Goal: Task Accomplishment & Management: Manage account settings

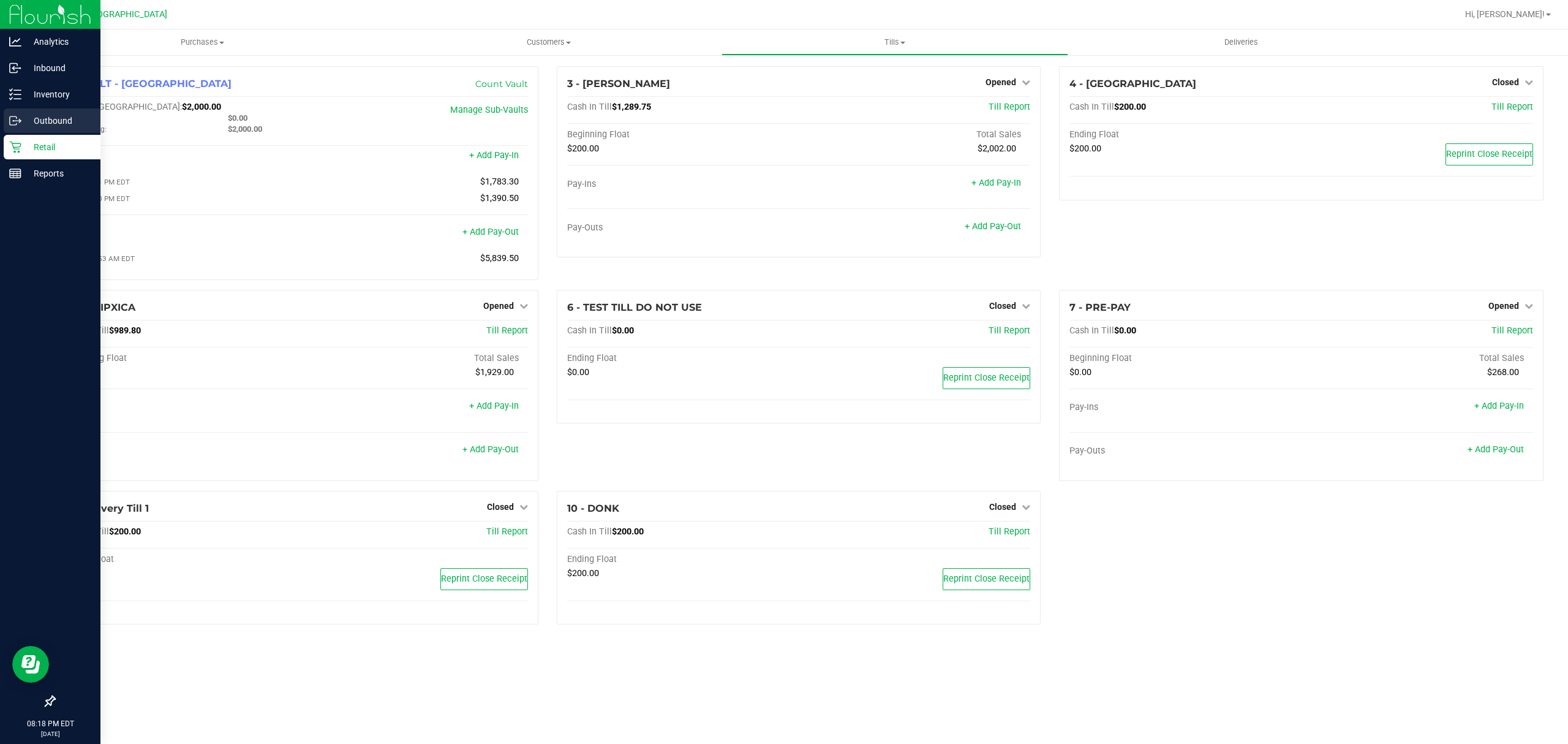
click at [24, 119] on p "Outbound" at bounding box center [58, 121] width 73 height 15
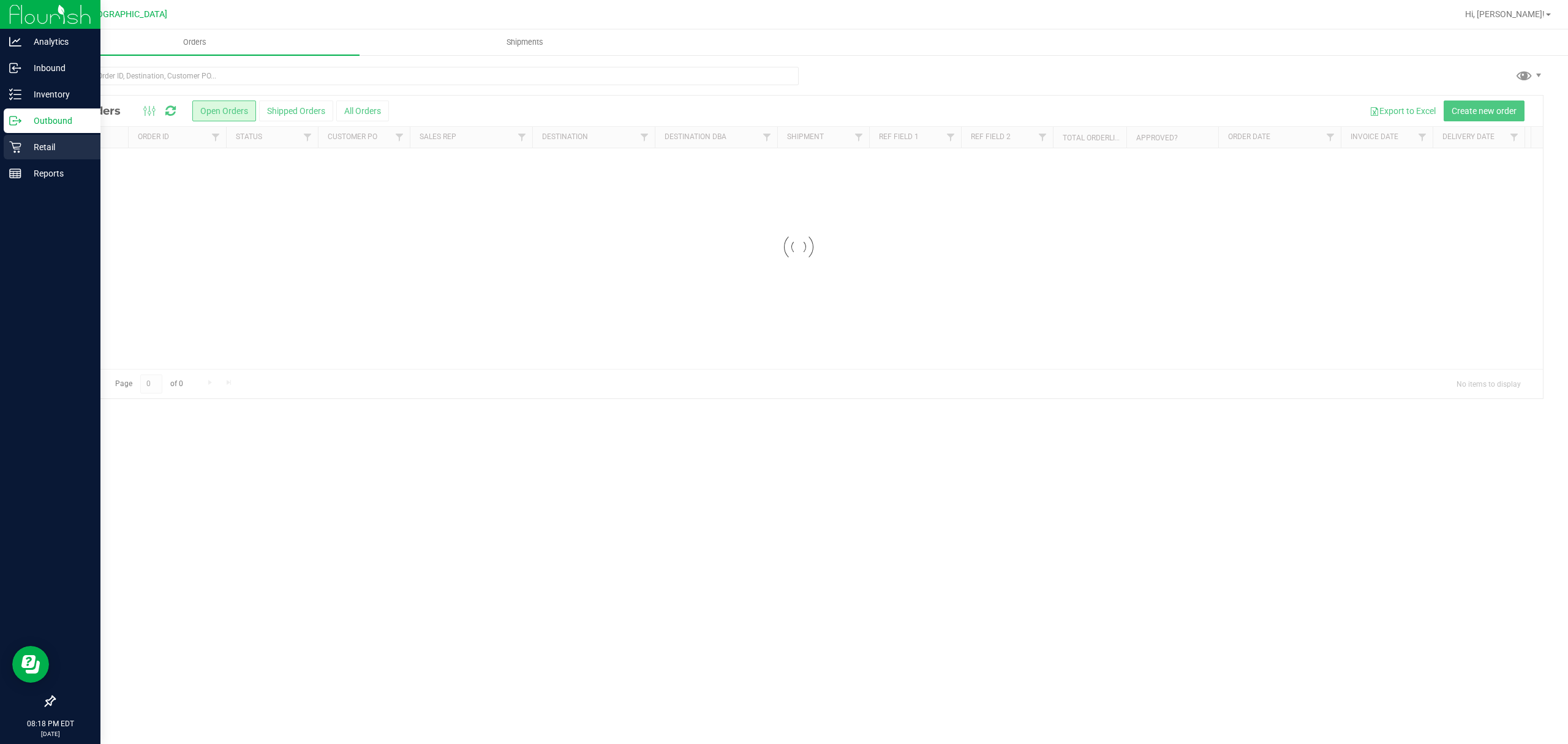
click at [42, 144] on p "Retail" at bounding box center [58, 147] width 73 height 15
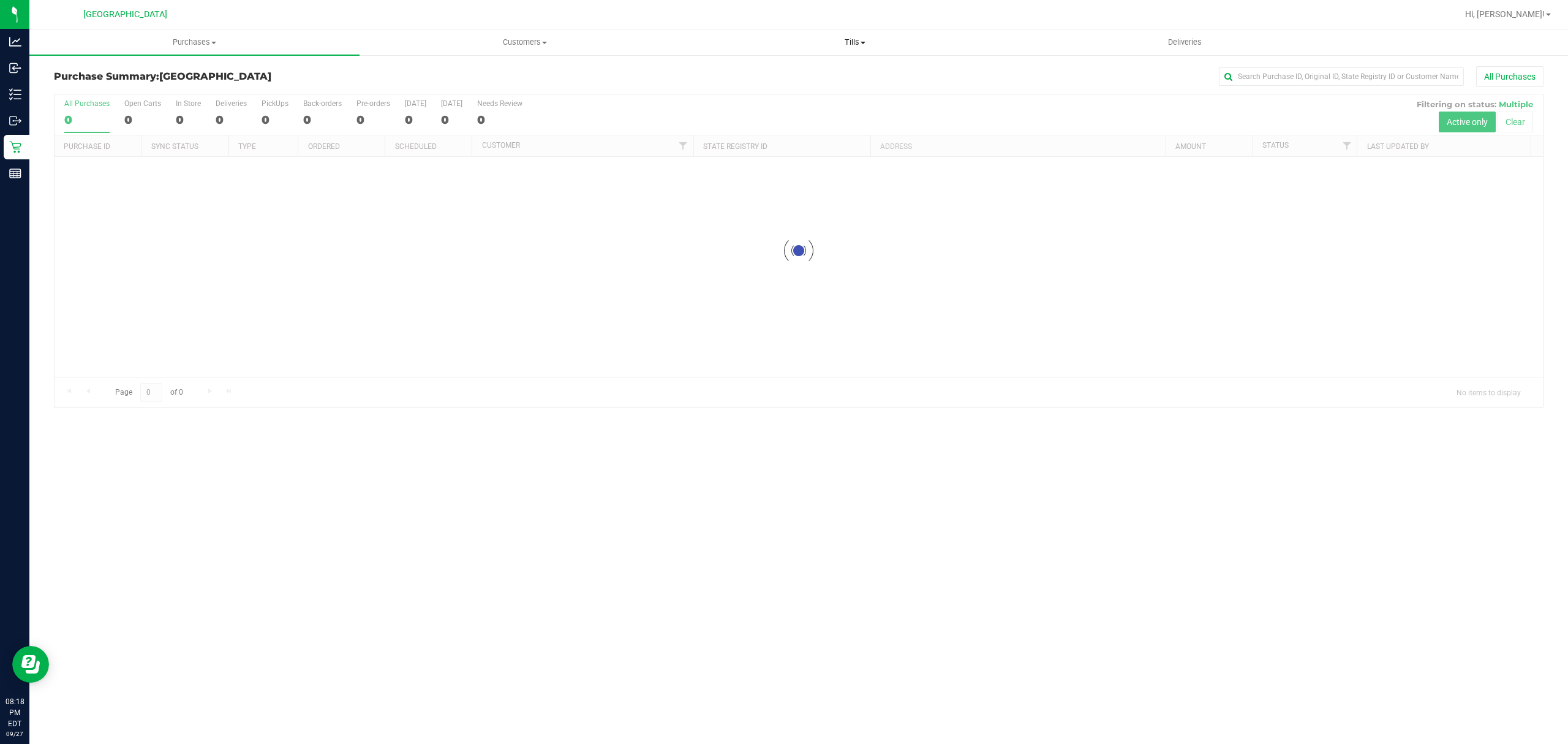
click at [859, 44] on span "Tills" at bounding box center [854, 42] width 329 height 11
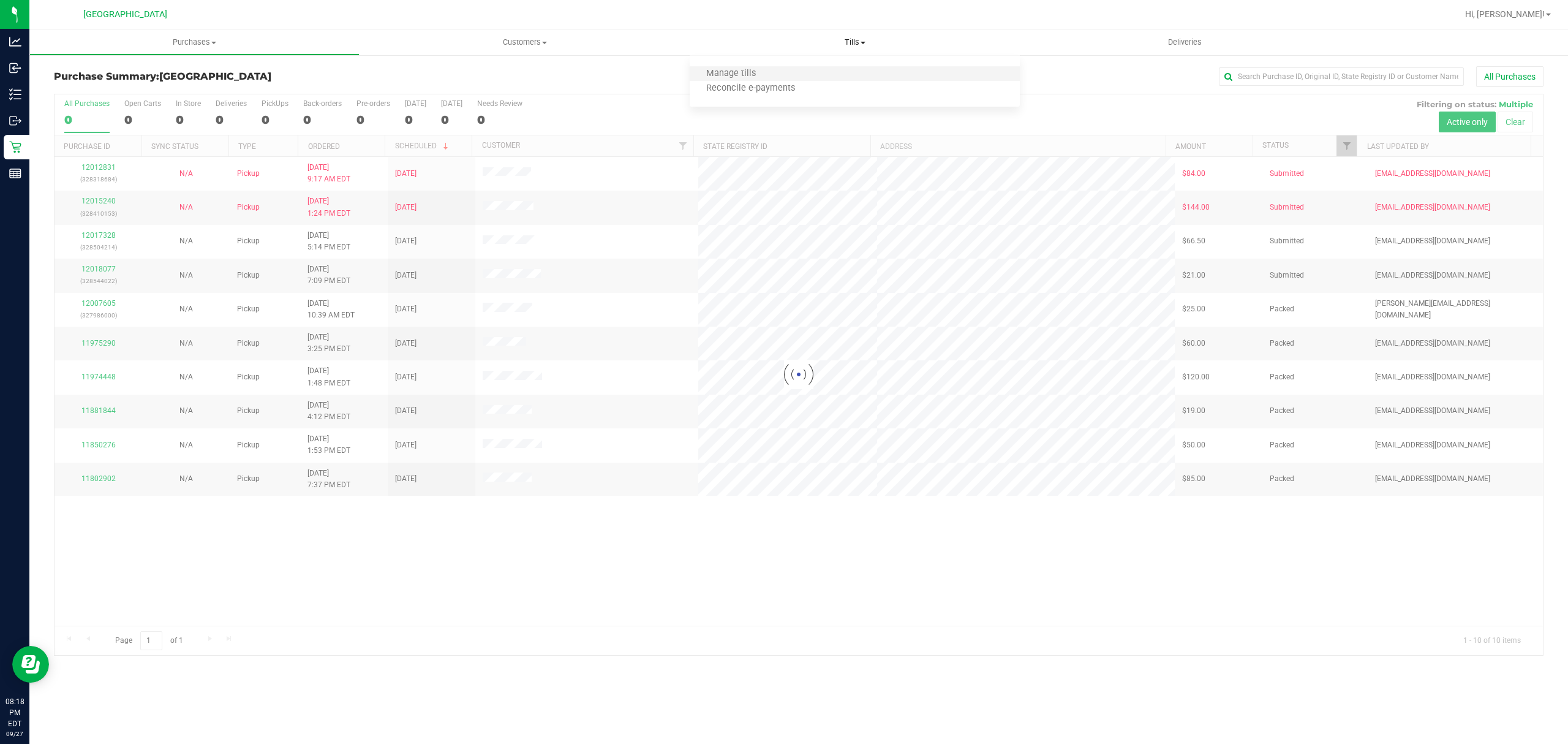
click at [812, 69] on li "Manage tills" at bounding box center [854, 74] width 331 height 15
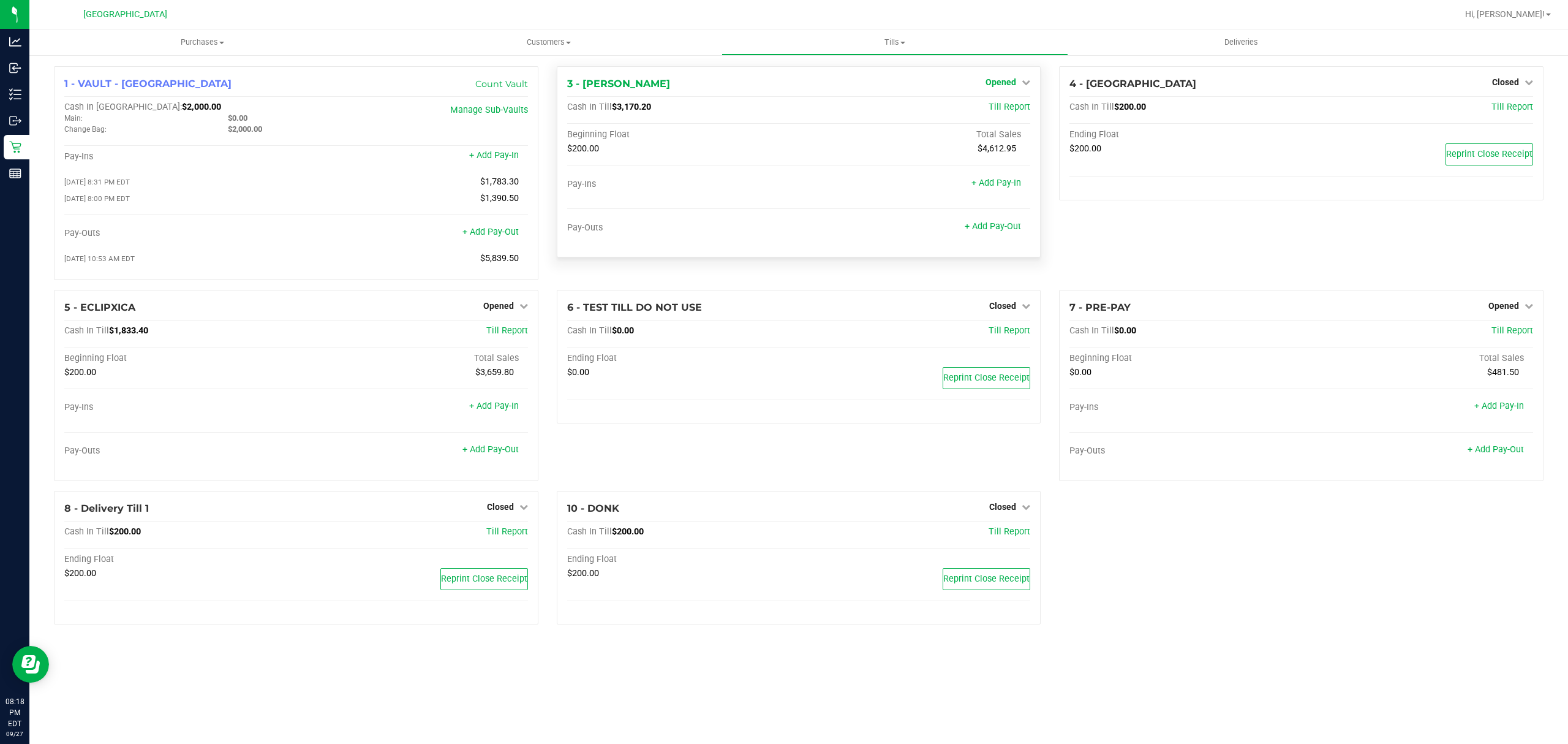
click at [1011, 81] on span "Opened" at bounding box center [1001, 82] width 31 height 9
click at [1003, 111] on link "Close Till" at bounding box center [1002, 107] width 33 height 9
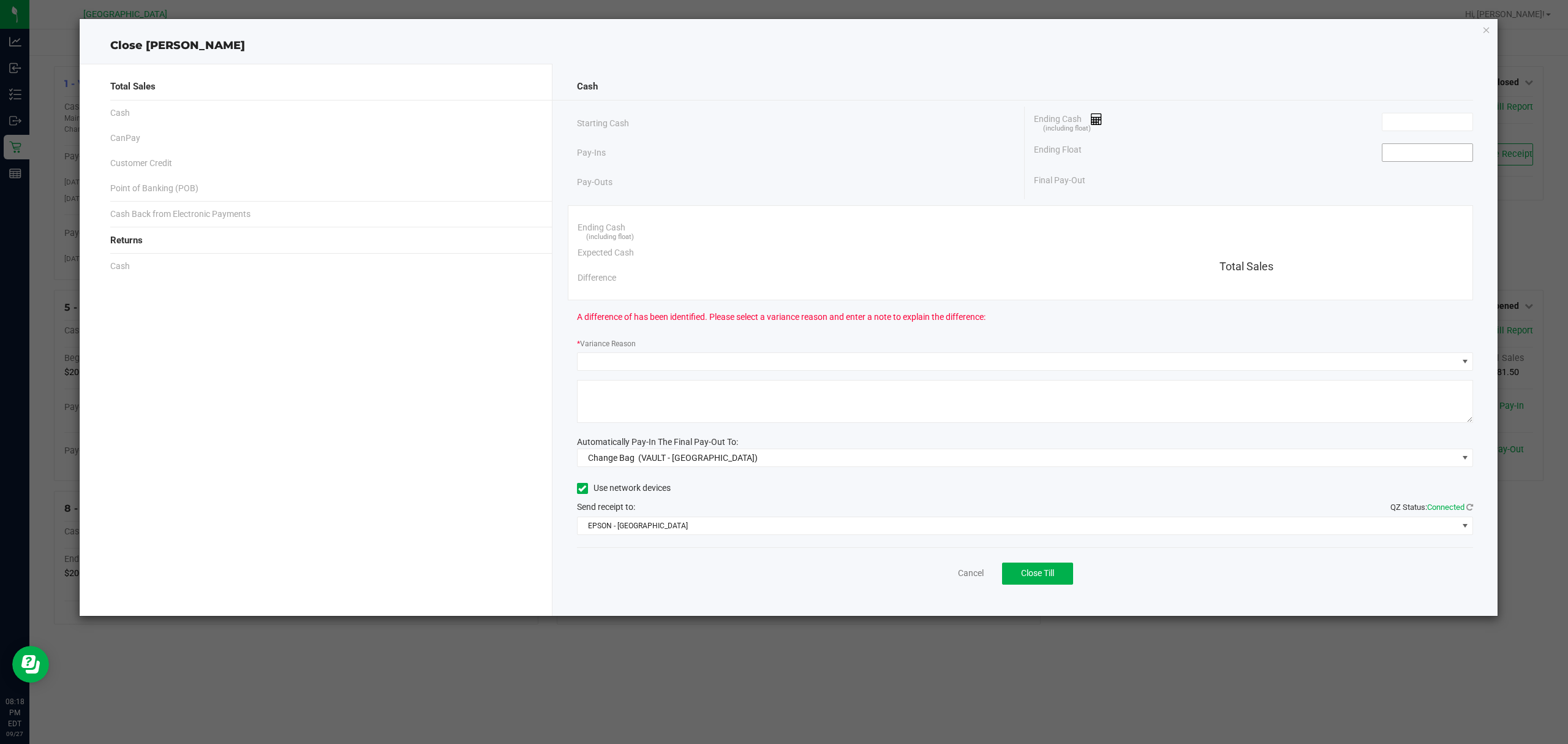
click at [1446, 154] on input at bounding box center [1428, 153] width 90 height 17
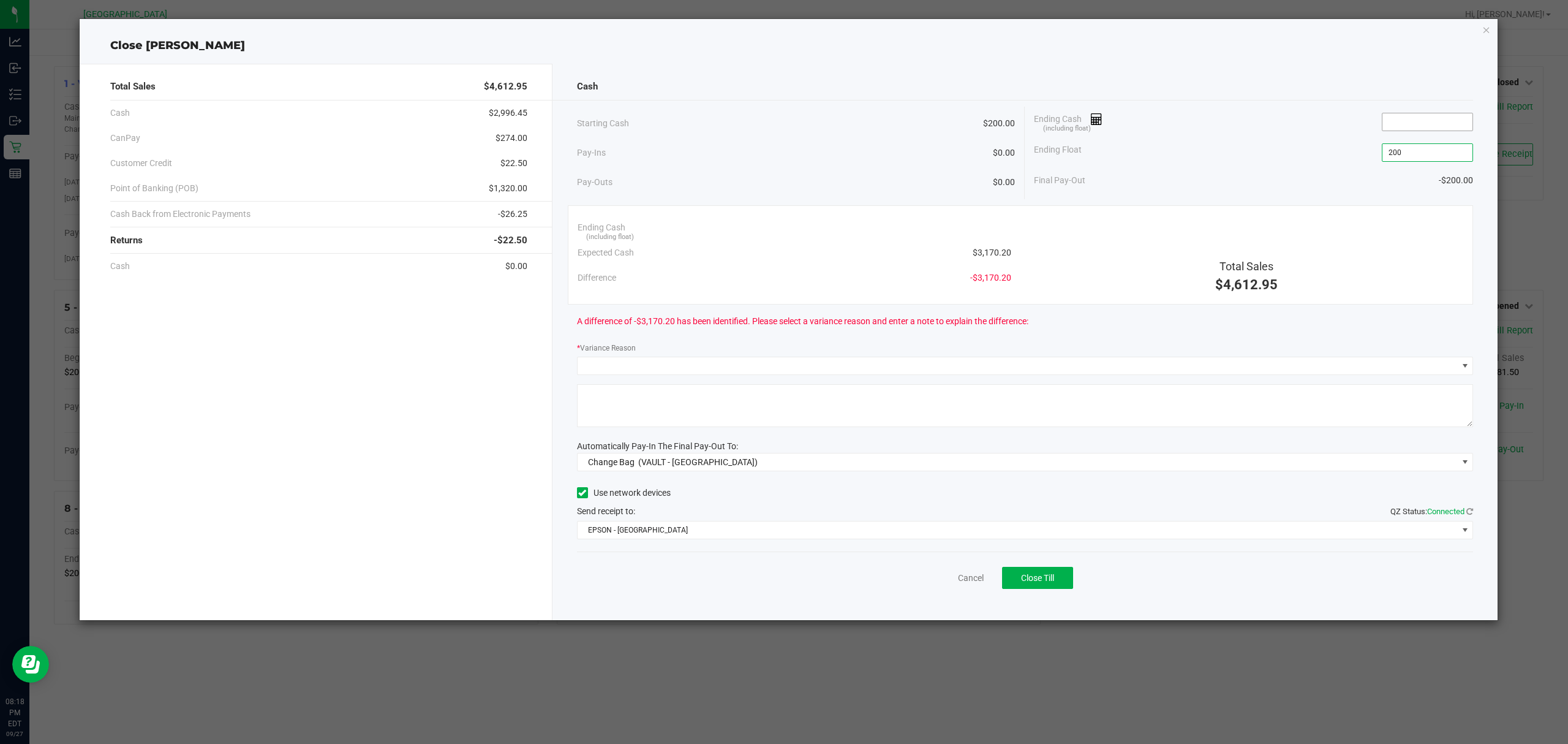
type input "$200.00"
click at [1407, 123] on input at bounding box center [1428, 121] width 90 height 17
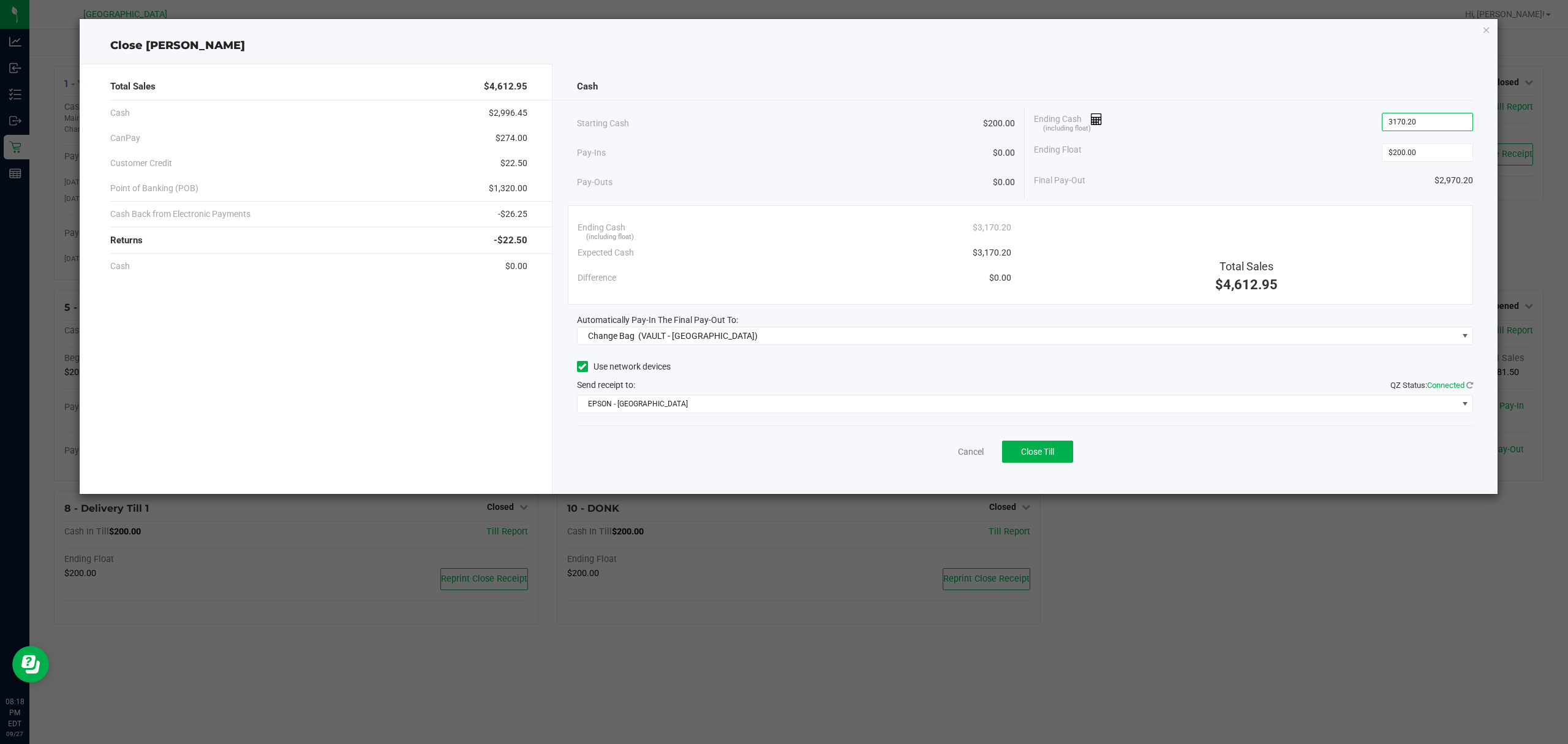
type input "$3,170.20"
click at [1312, 168] on div "Final Pay-Out $2,970.20" at bounding box center [1253, 180] width 439 height 25
click at [889, 339] on span "Change Bag (VAULT - [GEOGRAPHIC_DATA])" at bounding box center [1017, 335] width 881 height 17
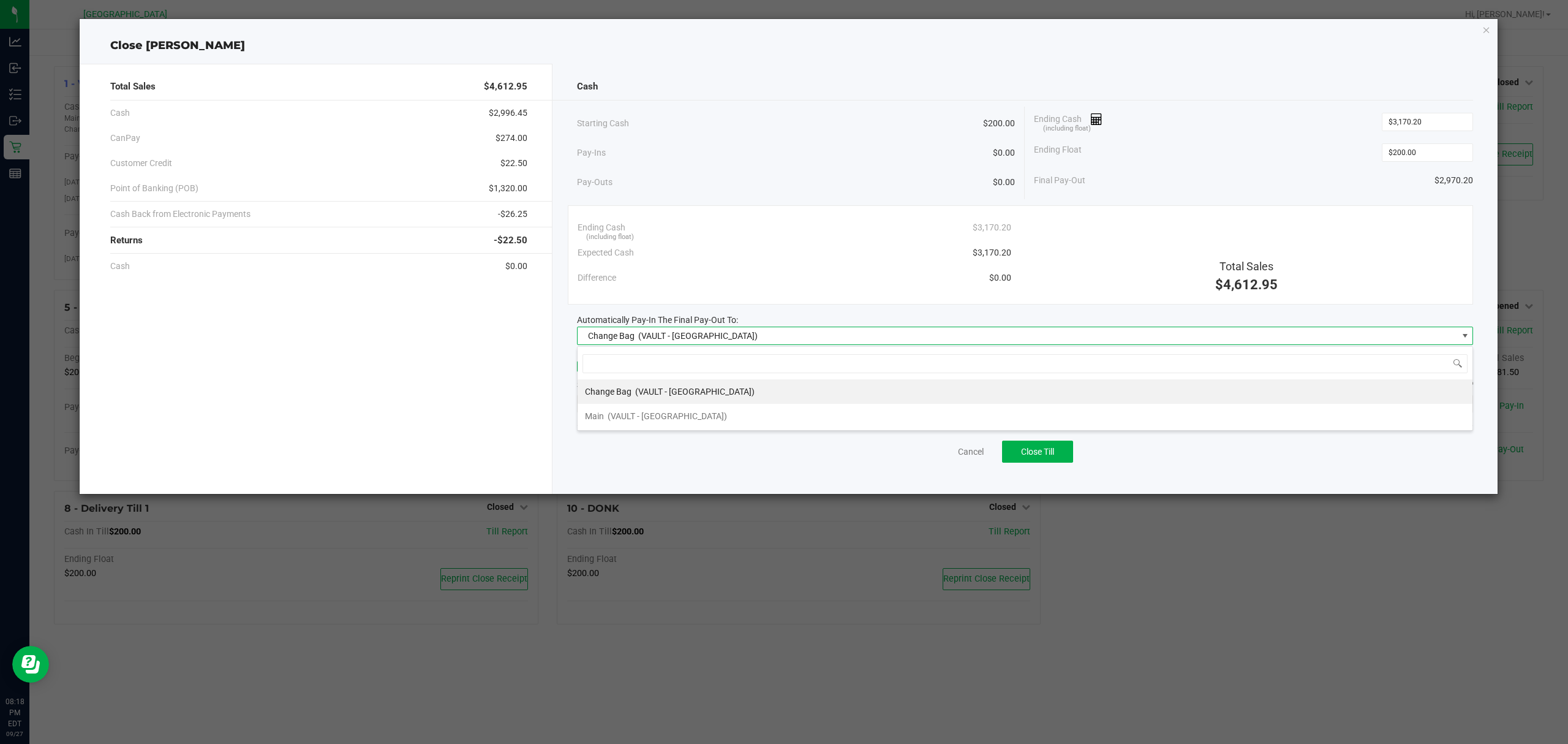
scroll to position [19, 897]
drag, startPoint x: 745, startPoint y: 415, endPoint x: 746, endPoint y: 402, distance: 13.0
click at [746, 412] on li "Main (VAULT - [GEOGRAPHIC_DATA])" at bounding box center [1025, 416] width 895 height 24
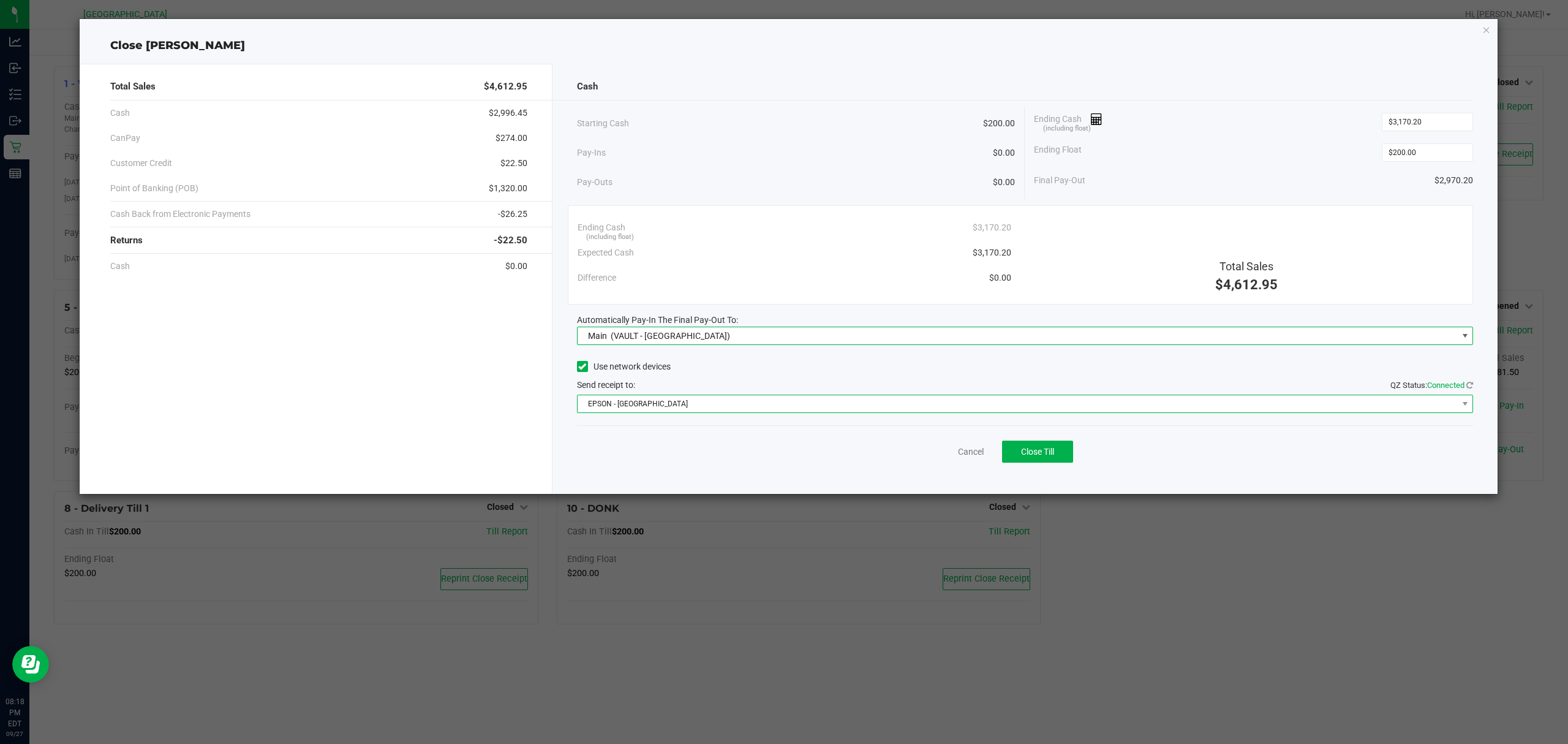
click at [749, 396] on span "EPSON - [GEOGRAPHIC_DATA]" at bounding box center [1017, 404] width 881 height 17
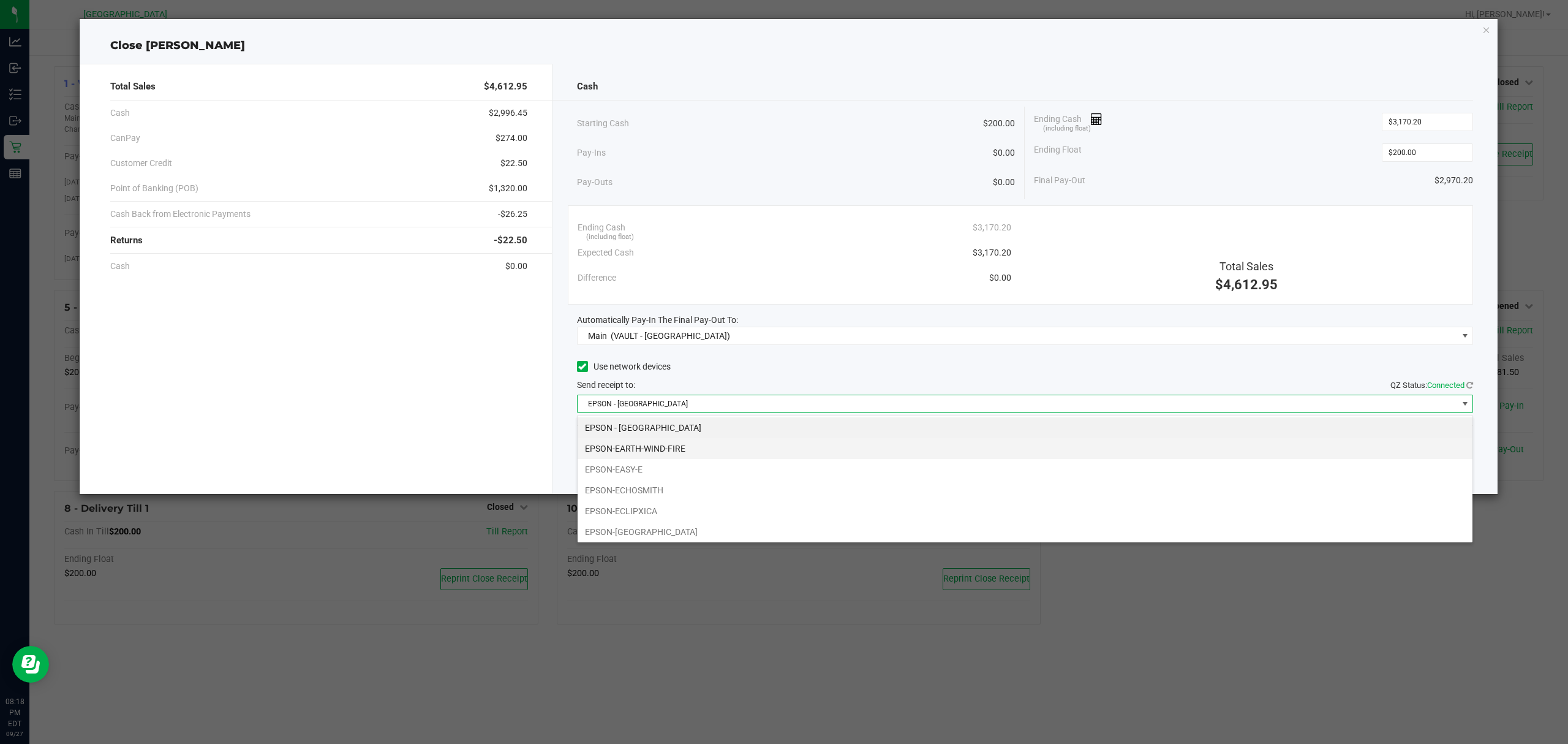
click at [733, 445] on li "EPSON-EARTH-WIND-FIRE" at bounding box center [1025, 448] width 895 height 21
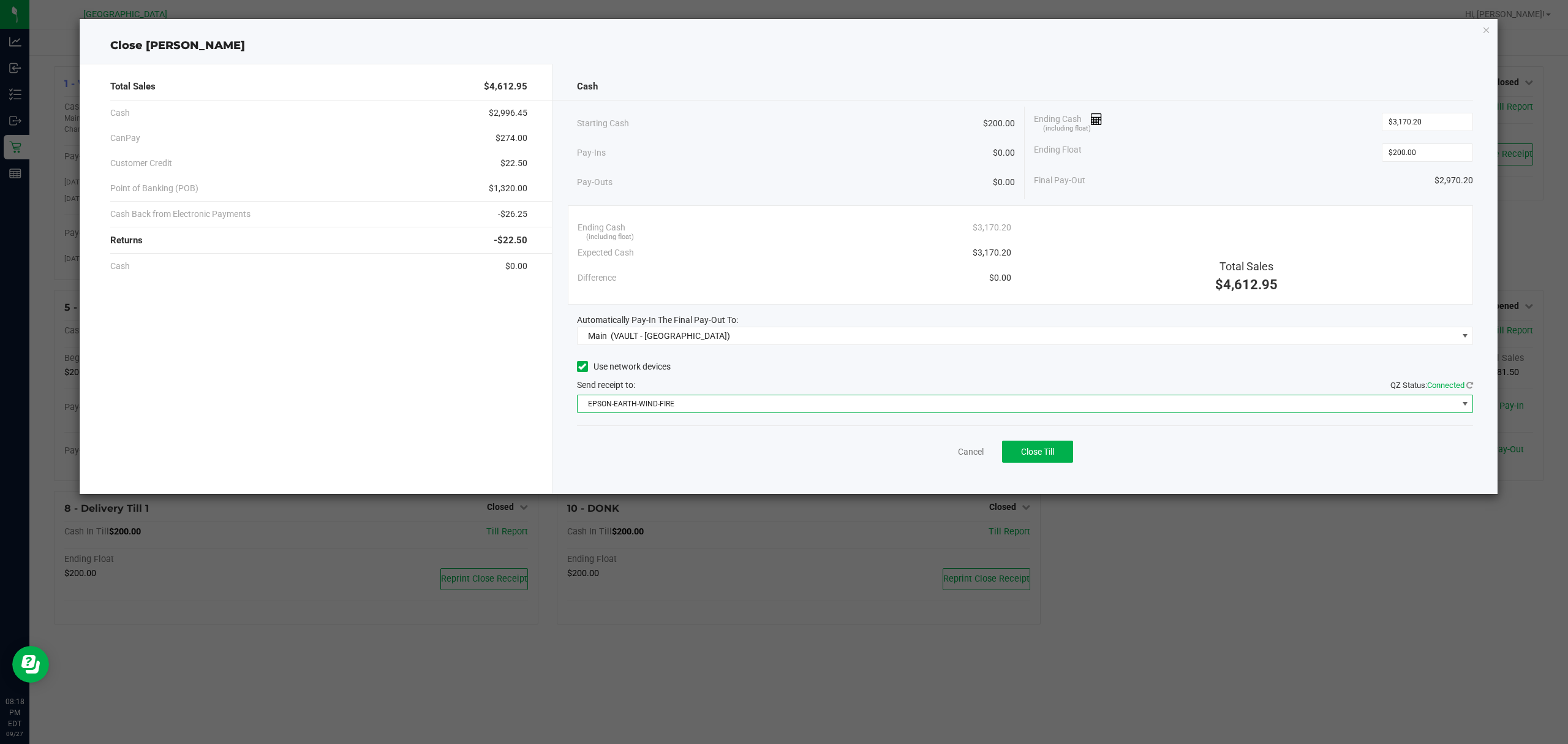
click at [783, 349] on div "Cash Starting Cash $200.00 Pay-Ins $0.00 Pay-Outs $0.00 Ending Cash (including …" at bounding box center [1026, 279] width 946 height 430
click at [1045, 455] on span "Close Till" at bounding box center [1037, 451] width 33 height 9
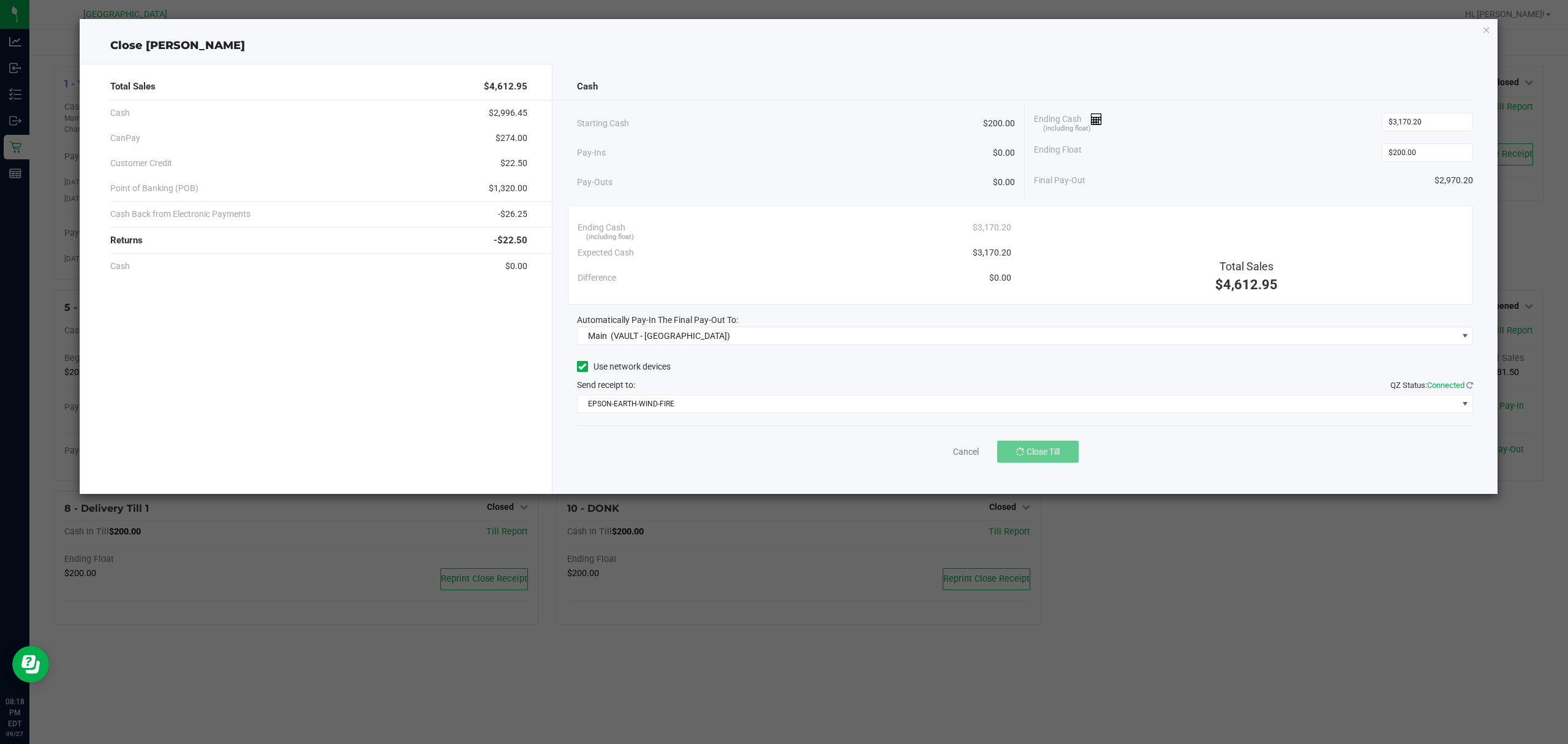
click at [1176, 466] on div "Cancel Close Till" at bounding box center [1026, 448] width 897 height 47
click at [939, 454] on link "Dismiss" at bounding box center [944, 452] width 29 height 13
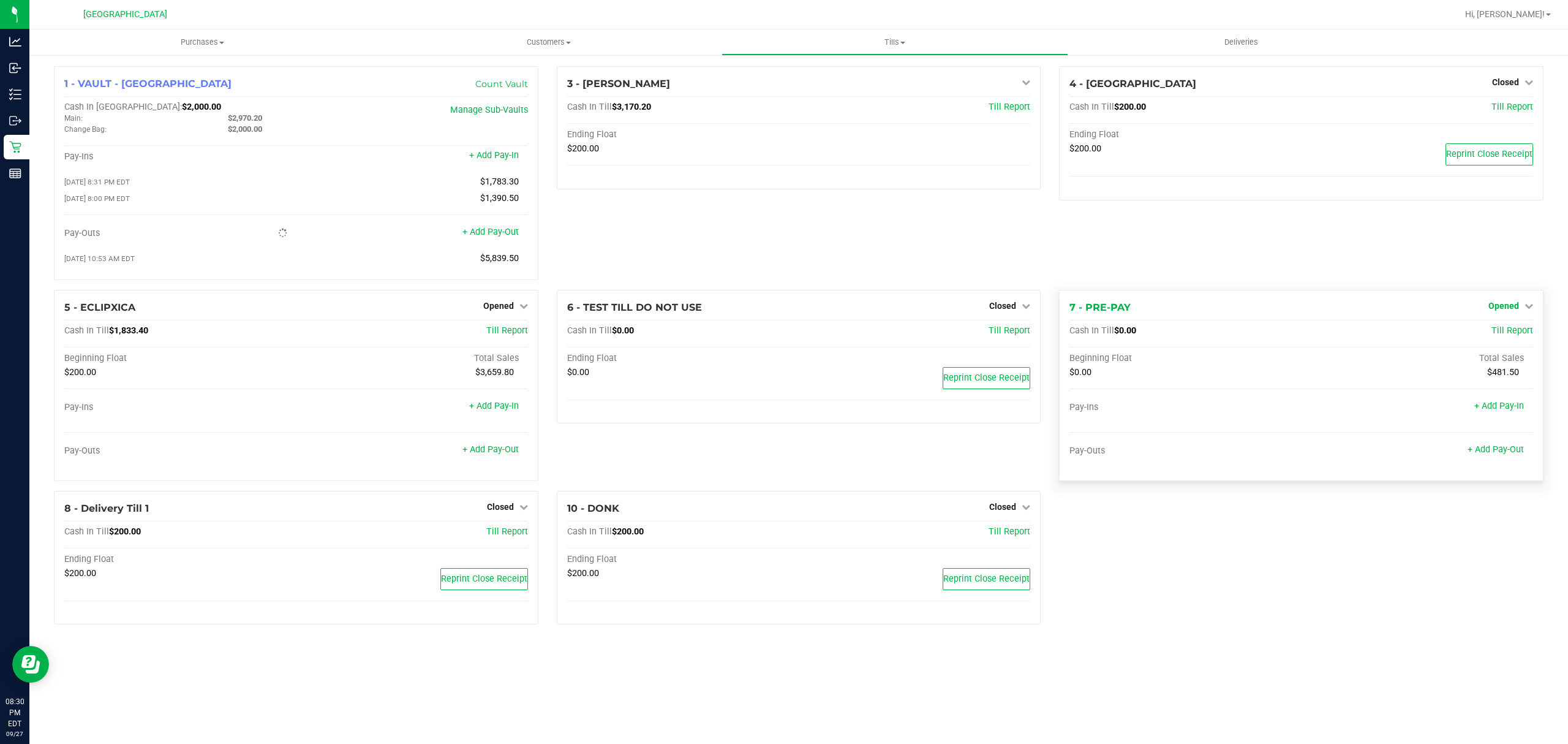
click at [1527, 309] on icon at bounding box center [1528, 305] width 8 height 8
click at [1512, 334] on link "Close Till" at bounding box center [1505, 331] width 33 height 9
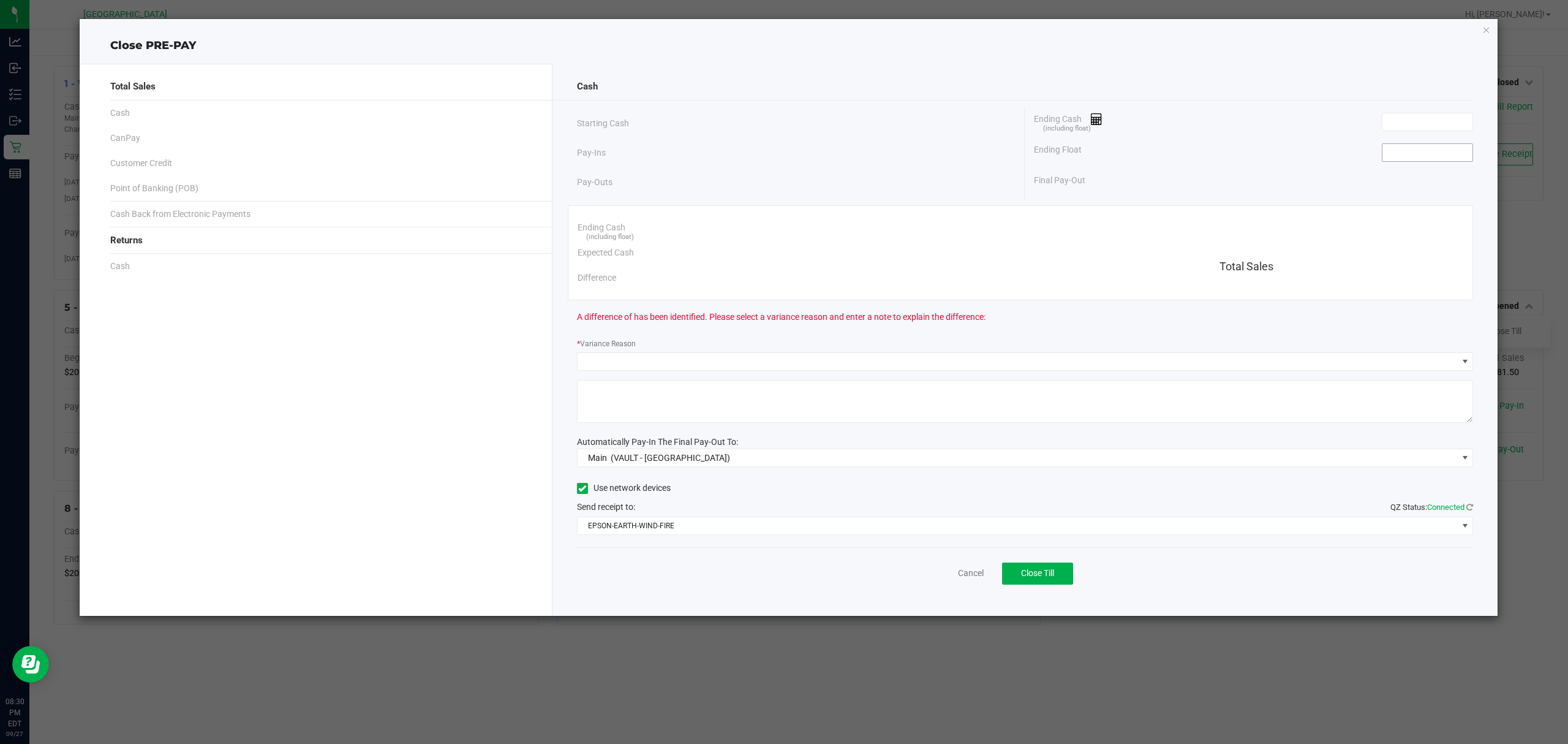
click at [1465, 159] on input at bounding box center [1428, 153] width 90 height 17
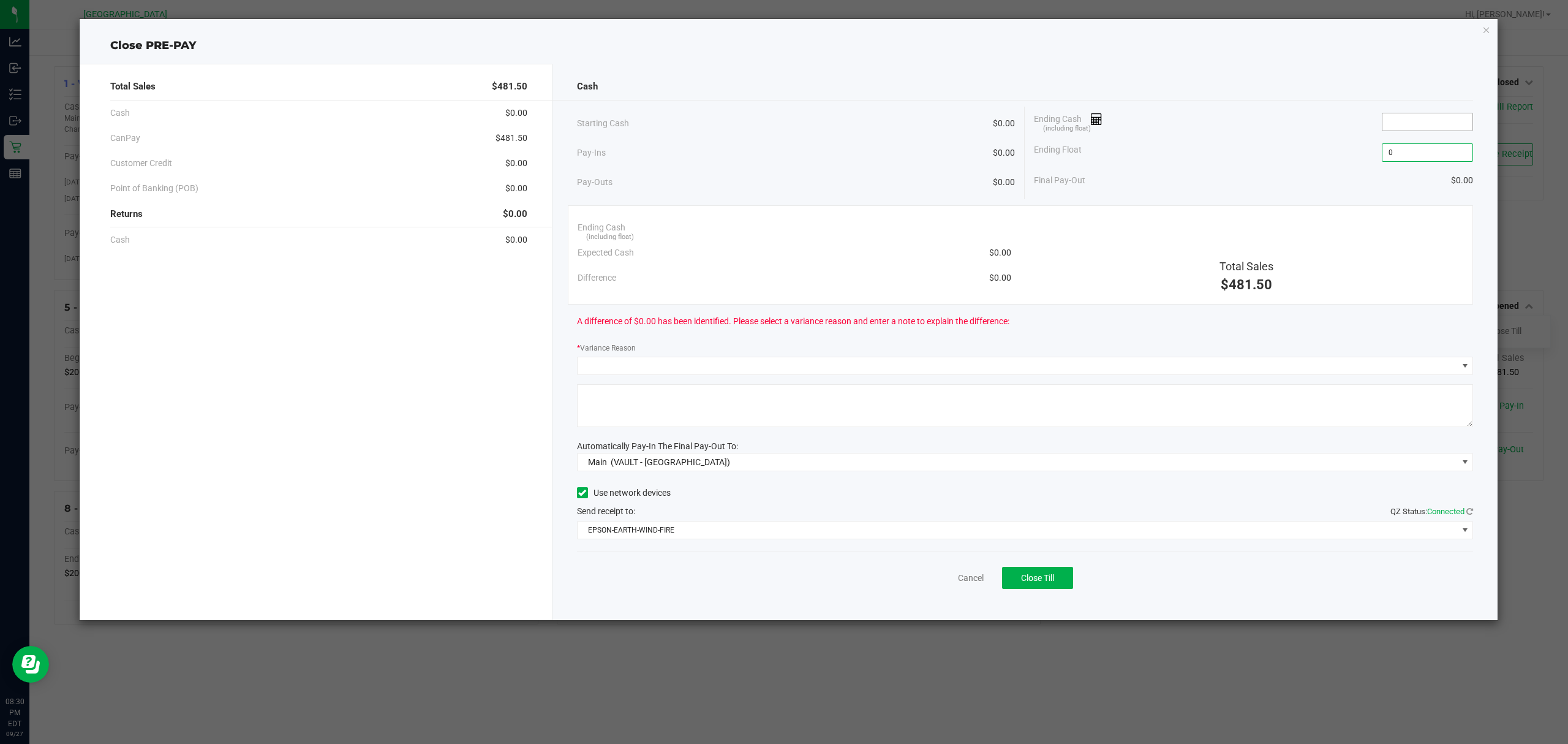
type input "$0.00"
click at [1404, 113] on span at bounding box center [1427, 122] width 91 height 19
click at [1416, 137] on div "Ending Float $0.00" at bounding box center [1253, 153] width 439 height 31
click at [1395, 107] on div "Ending Cash (including float)" at bounding box center [1253, 121] width 439 height 31
click at [1405, 126] on input at bounding box center [1428, 121] width 90 height 17
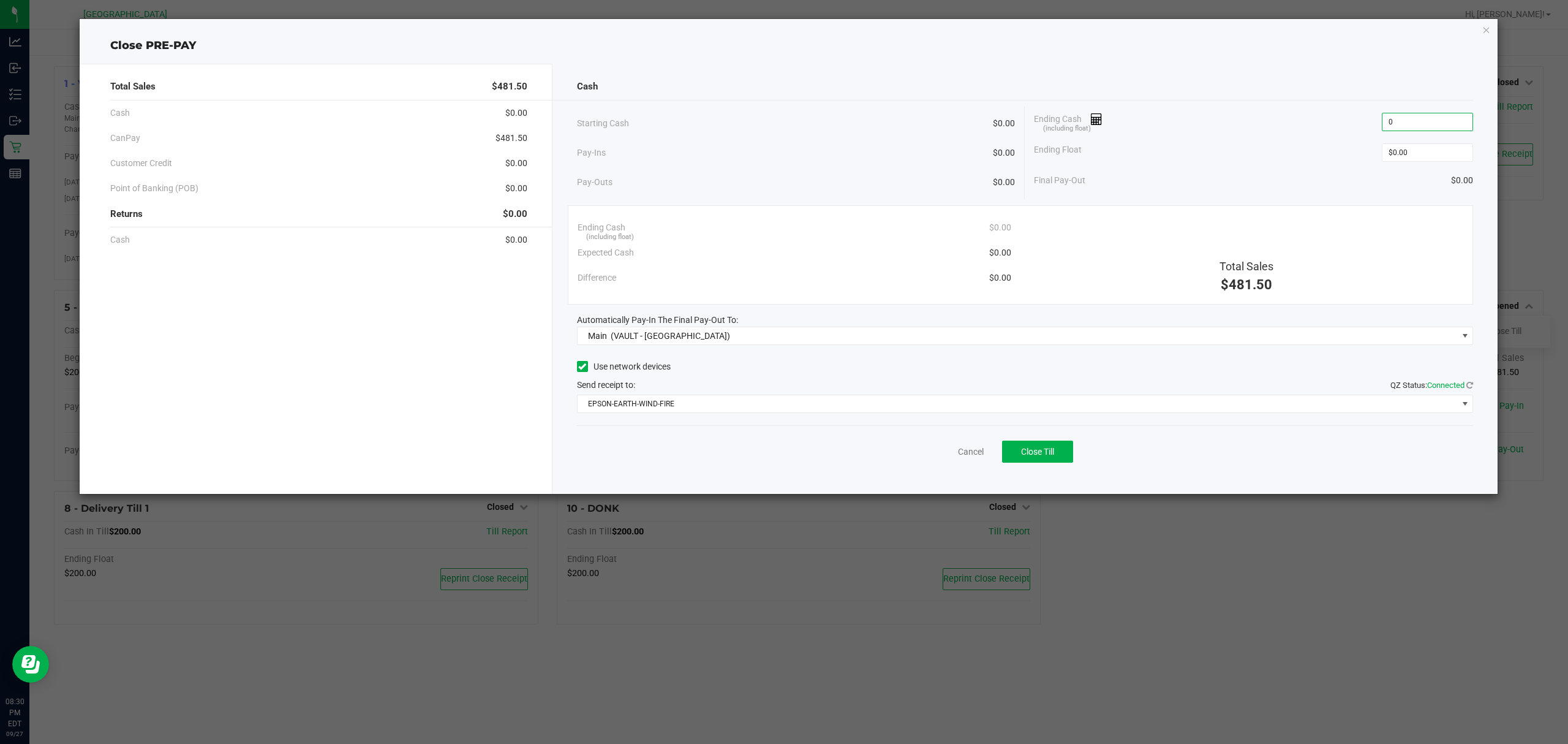
type input "$0.00"
click at [1216, 160] on div "Ending Float $0.00" at bounding box center [1253, 153] width 439 height 31
click at [1125, 461] on div "Cancel Close Till" at bounding box center [1026, 448] width 897 height 47
click at [1025, 457] on span "Close Till" at bounding box center [1037, 451] width 33 height 9
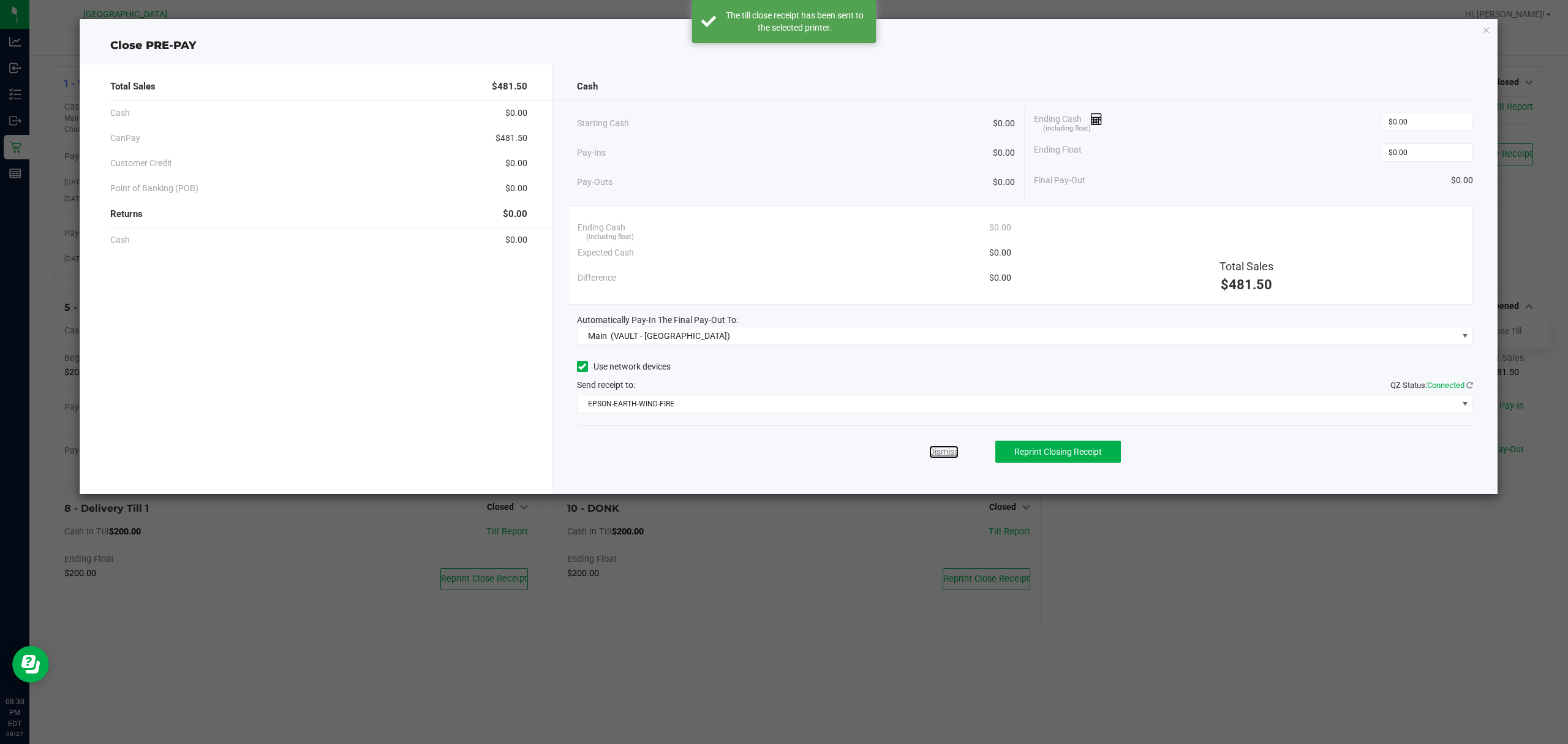
click at [953, 451] on link "Dismiss" at bounding box center [944, 452] width 29 height 13
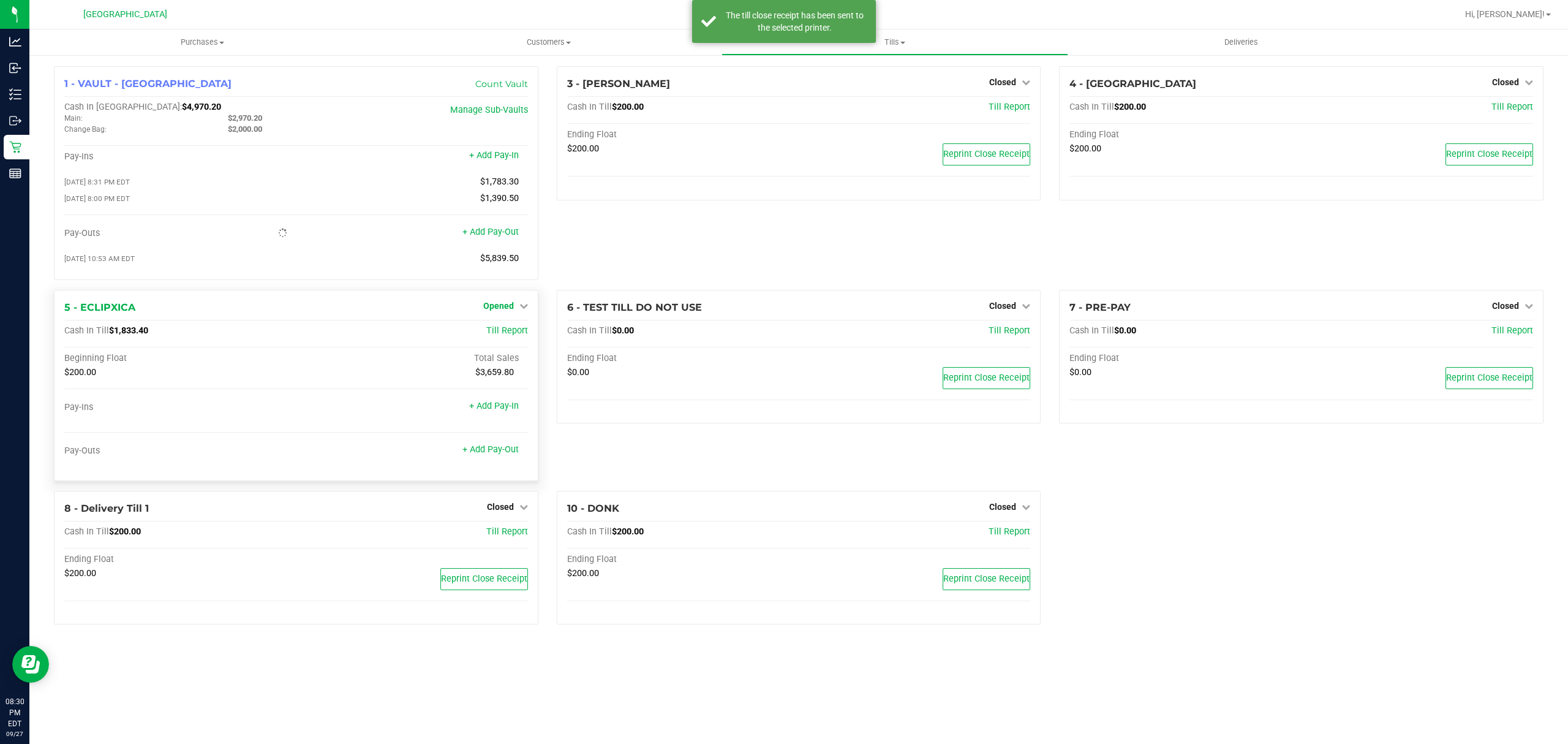
click at [493, 311] on span "Opened" at bounding box center [498, 305] width 31 height 9
click at [504, 335] on link "Close Till" at bounding box center [499, 331] width 33 height 9
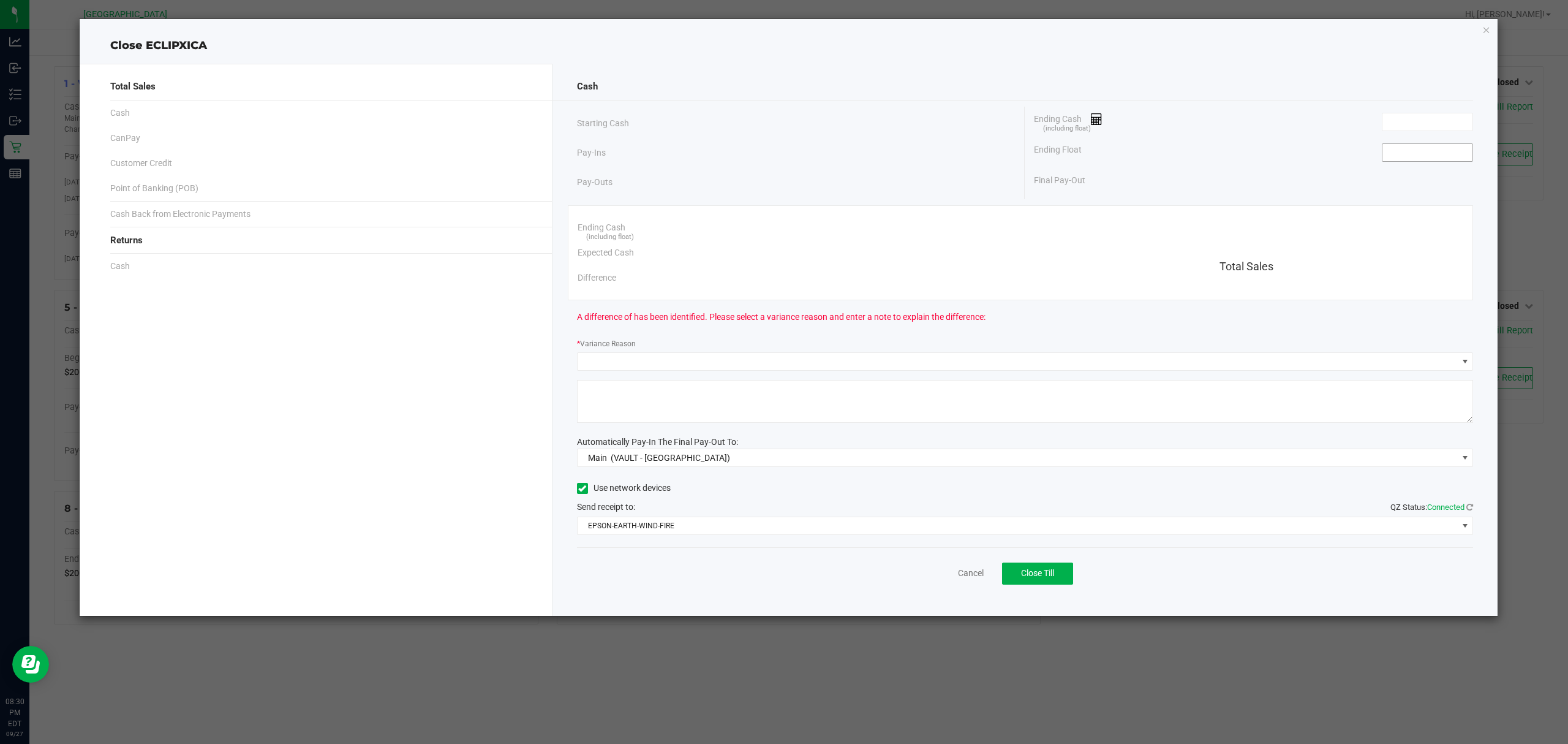
click at [1404, 157] on input at bounding box center [1428, 153] width 90 height 17
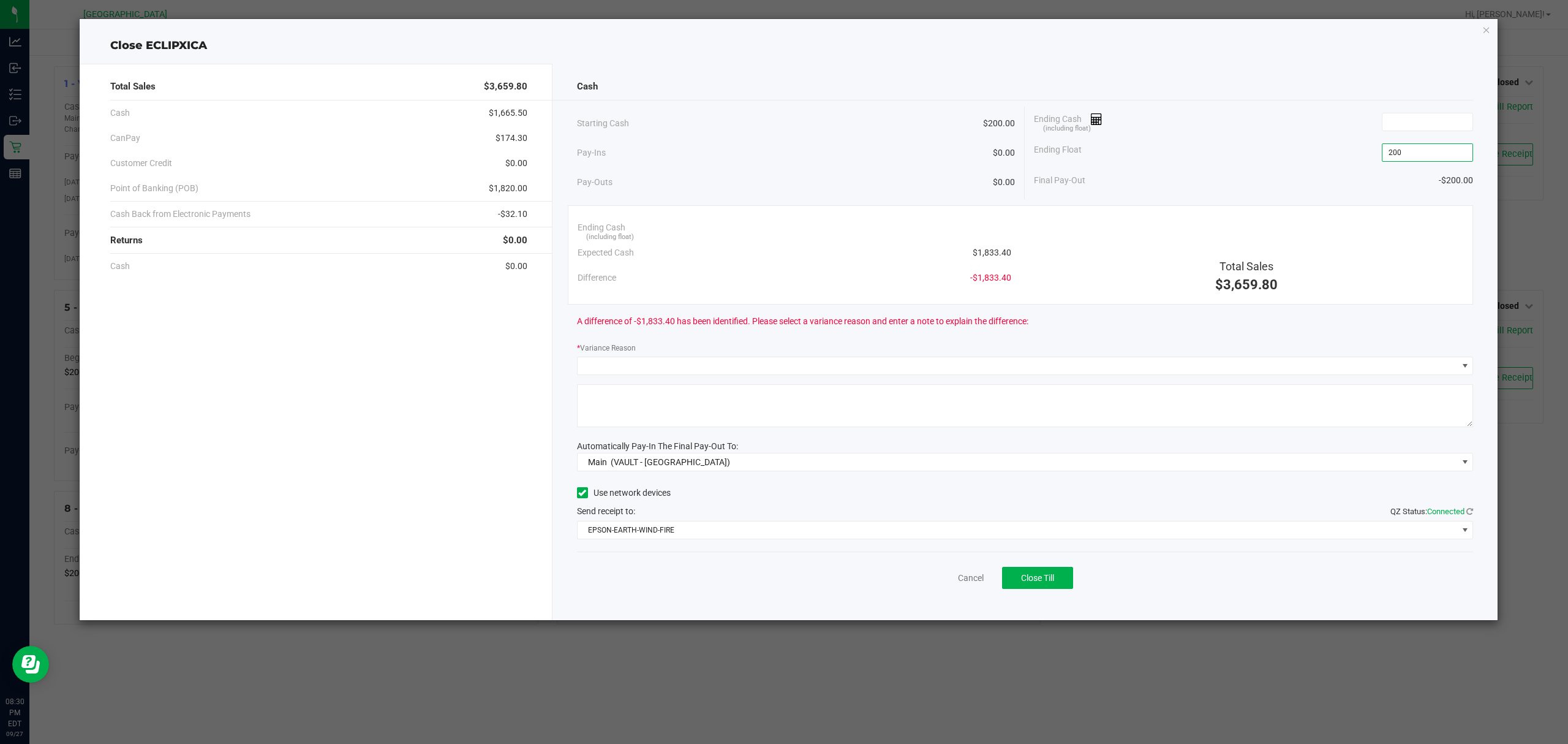
type input "$200.00"
drag, startPoint x: 1405, startPoint y: 137, endPoint x: 1410, endPoint y: 125, distance: 13.0
click at [1406, 137] on div "Ending Float $200.00" at bounding box center [1253, 153] width 439 height 31
click at [1412, 125] on input at bounding box center [1428, 121] width 90 height 17
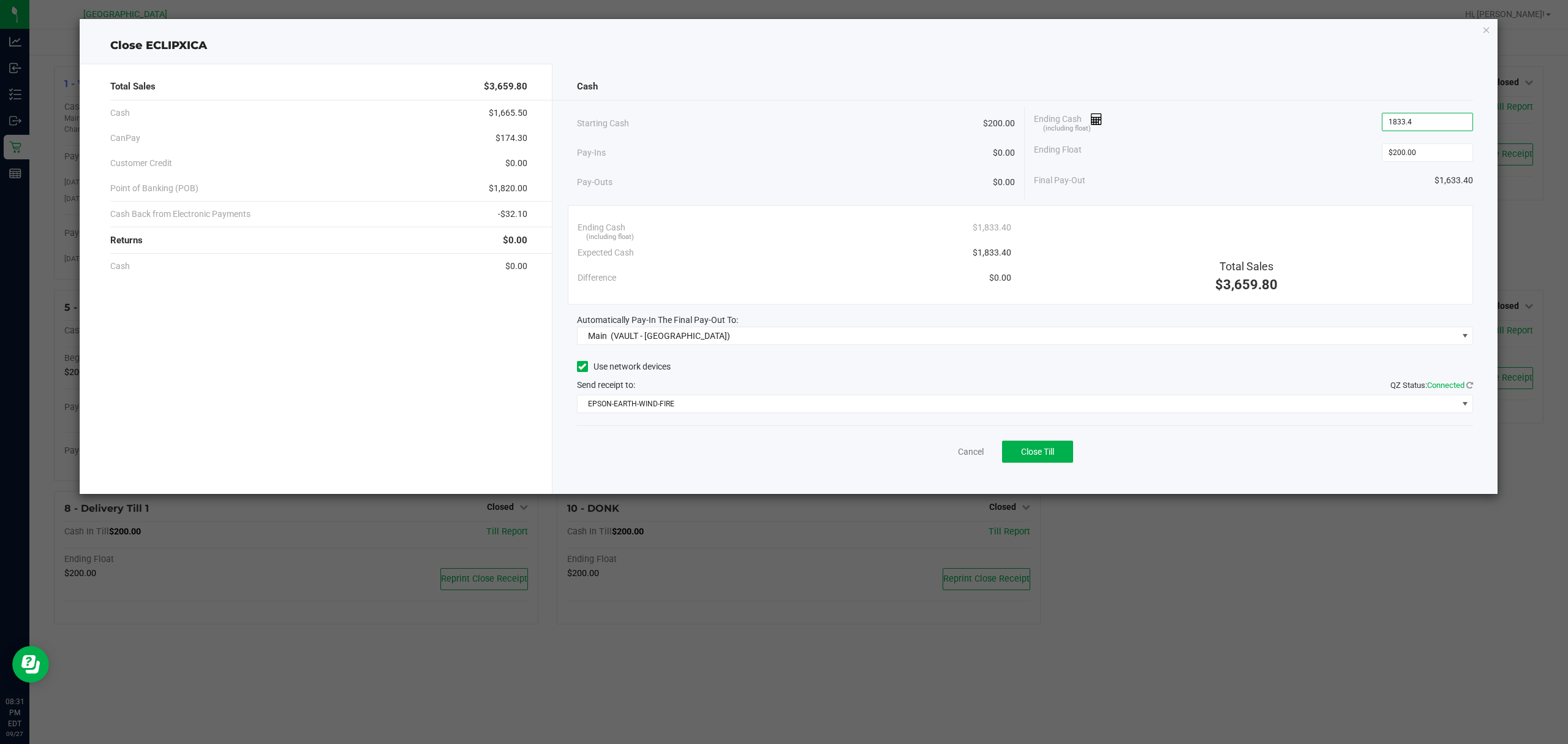
type input "$1,833.40"
click at [1172, 114] on div "Ending Cash (including float) $1,833.40" at bounding box center [1253, 121] width 439 height 31
drag, startPoint x: 1023, startPoint y: 444, endPoint x: 1042, endPoint y: 449, distance: 19.6
click at [1026, 444] on button "Close Till" at bounding box center [1037, 451] width 71 height 22
click at [949, 449] on link "Dismiss" at bounding box center [944, 452] width 29 height 13
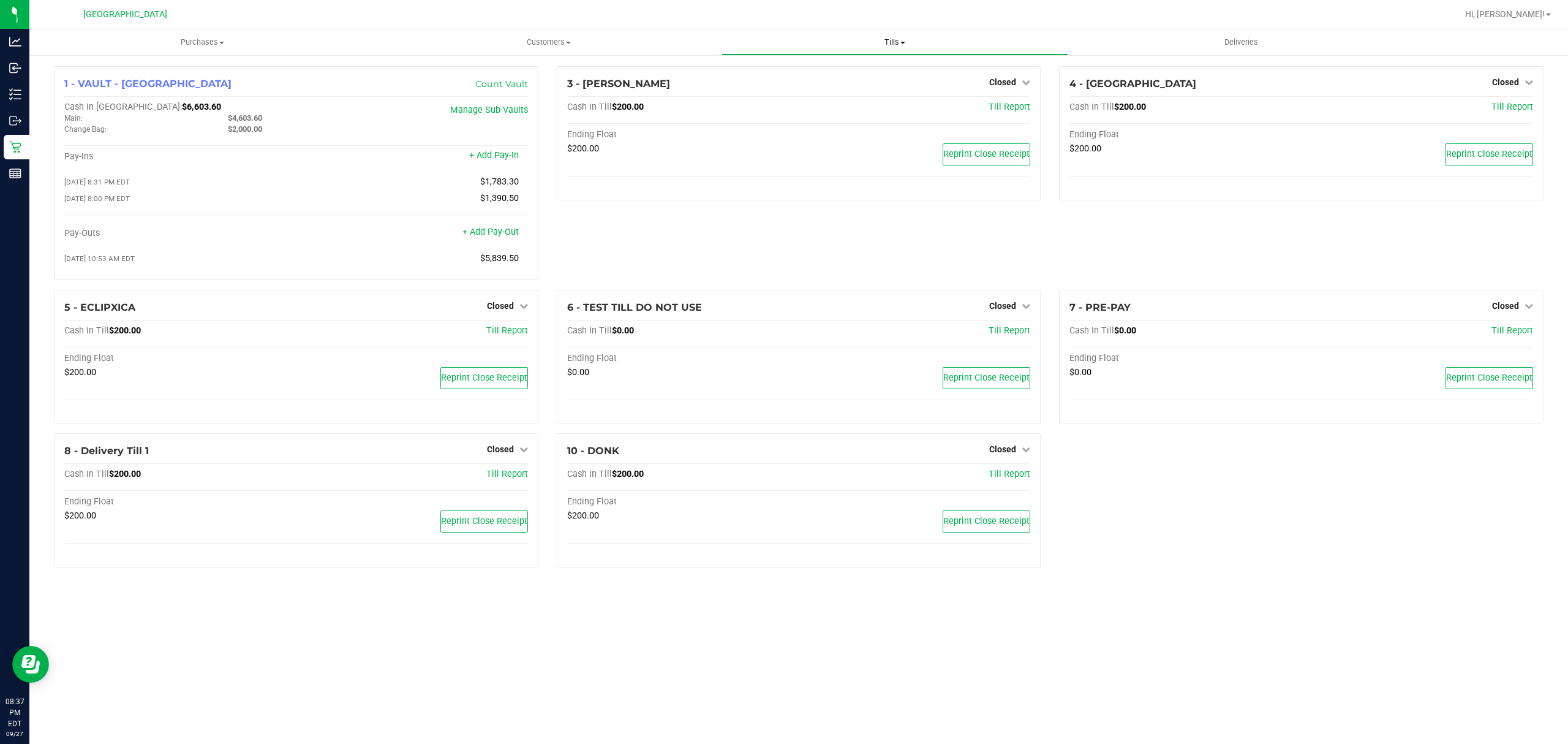
click at [887, 30] on uib-tab-heading "Tills Manage tills Reconcile e-payments" at bounding box center [895, 42] width 345 height 24
click at [801, 94] on li "Reconcile e-payments" at bounding box center [894, 89] width 346 height 15
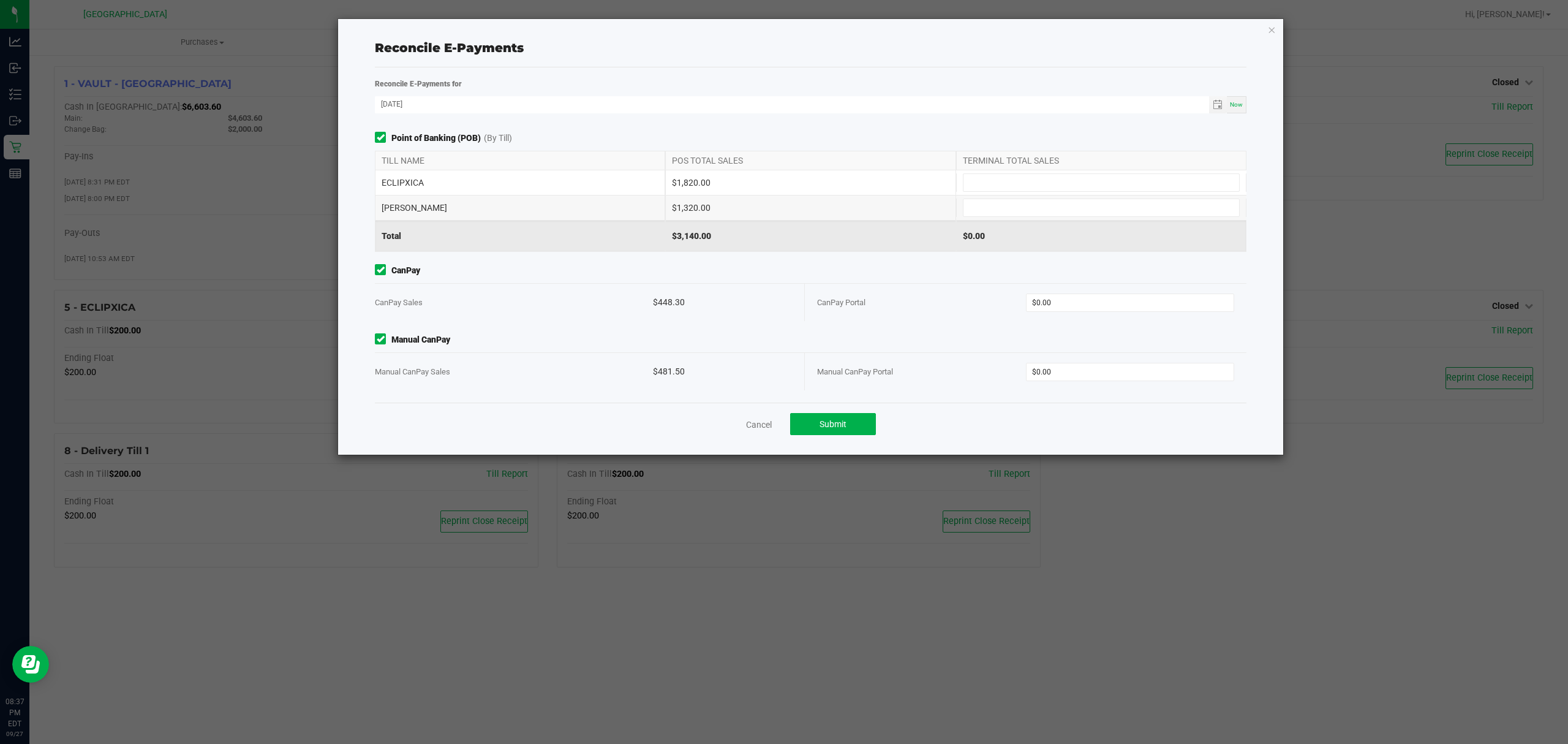
click at [986, 170] on div "TERMINAL TOTAL SALES" at bounding box center [1101, 161] width 290 height 19
drag, startPoint x: 987, startPoint y: 176, endPoint x: 993, endPoint y: 182, distance: 8.5
click at [990, 180] on input at bounding box center [1101, 183] width 276 height 17
type input "$1,820.00"
click at [1014, 206] on input at bounding box center [1101, 207] width 276 height 17
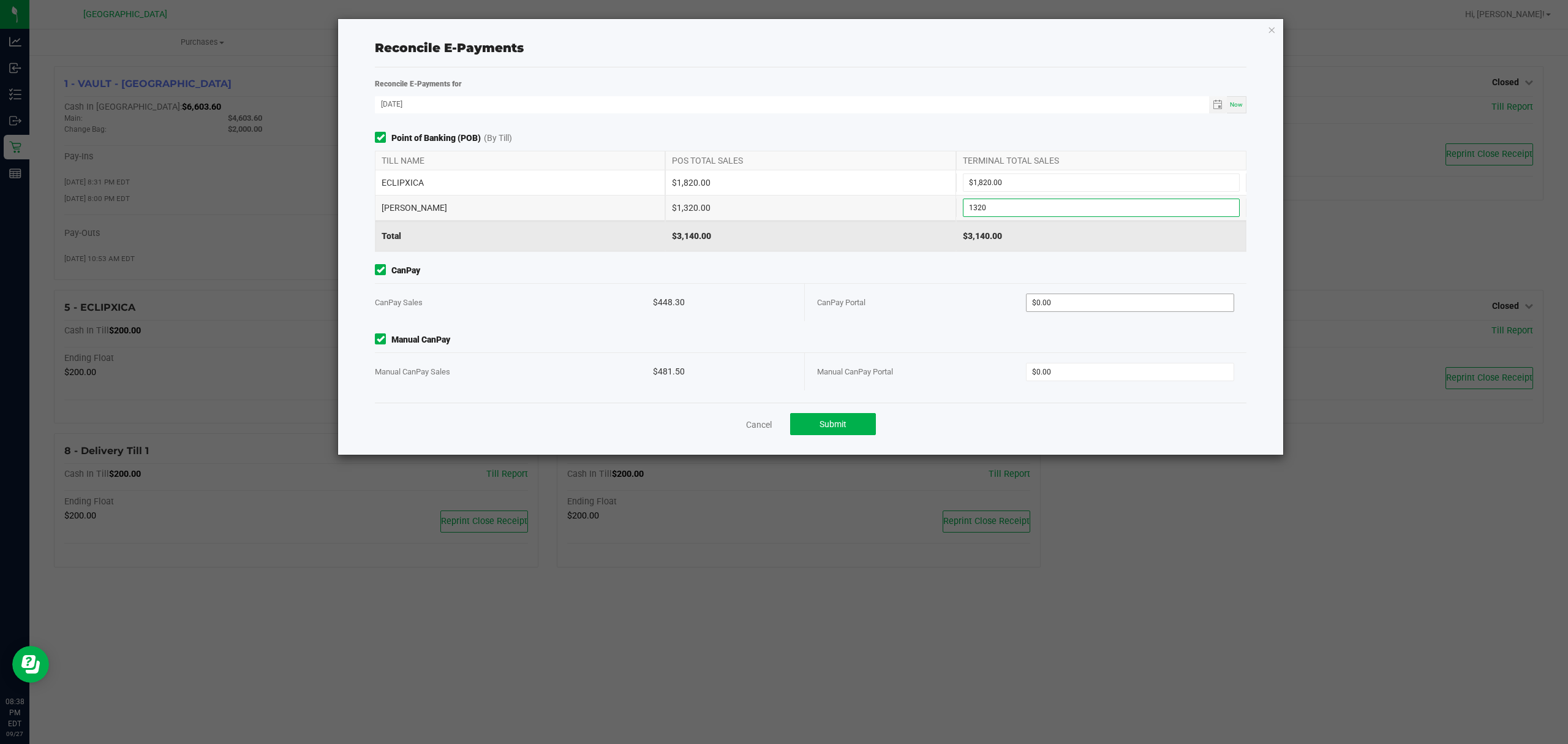
type input "$1,320.00"
click at [1116, 301] on input "0" at bounding box center [1130, 302] width 207 height 17
type input "$448.30"
click at [1135, 370] on input "0" at bounding box center [1130, 372] width 207 height 17
type input "$481.50"
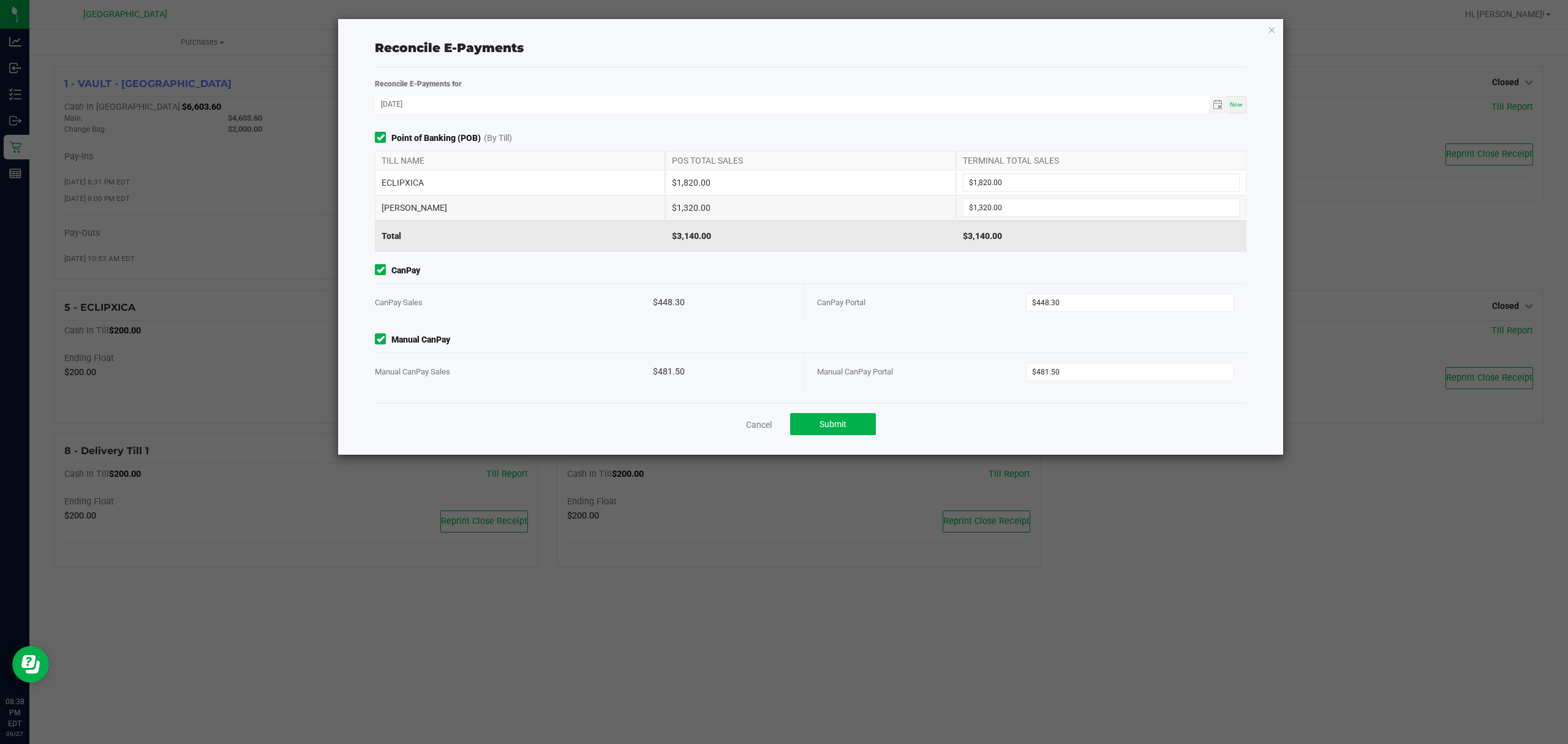
click at [1039, 402] on div "Point of Banking (POB) (By Till) TILL NAME POS TOTAL SALES TERMINAL TOTAL SALES…" at bounding box center [810, 267] width 890 height 270
click at [817, 428] on button "Submit" at bounding box center [832, 423] width 86 height 22
